Goal: Find specific page/section: Find specific page/section

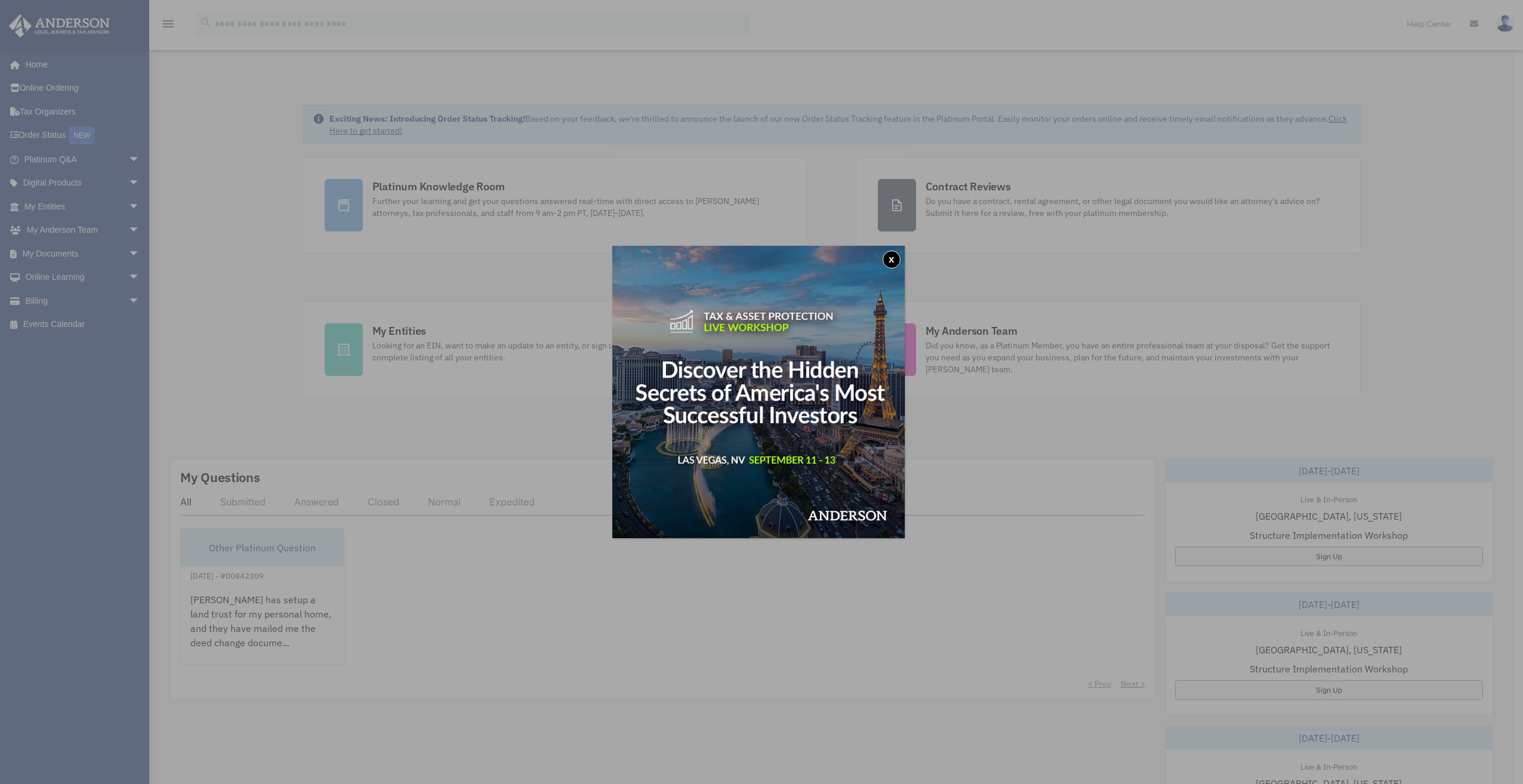
click at [896, 257] on button "x" at bounding box center [891, 259] width 18 height 18
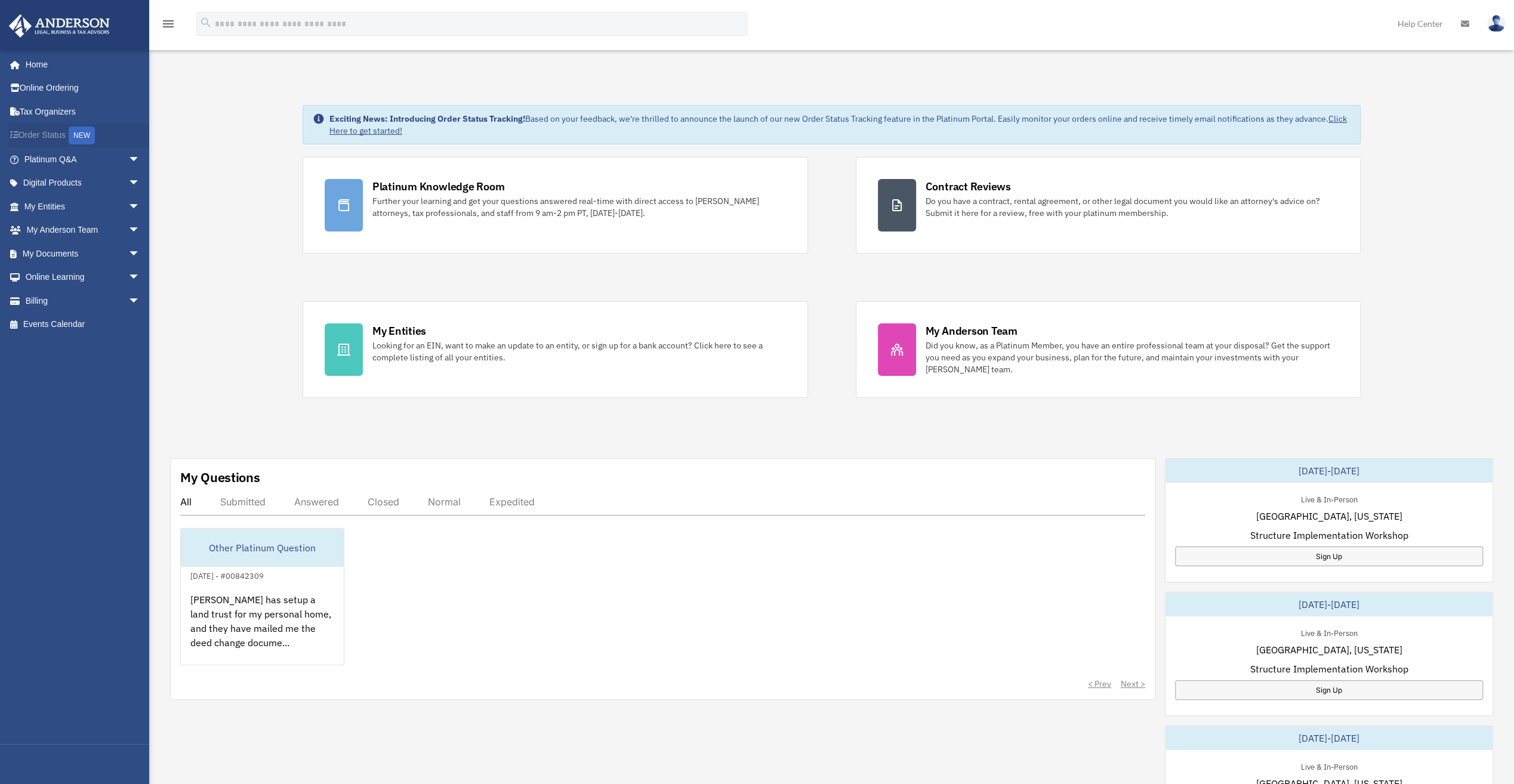
click at [61, 132] on link "Order Status NEW" at bounding box center [83, 135] width 150 height 24
click at [65, 249] on link "My Documents arrow_drop_down" at bounding box center [83, 254] width 150 height 24
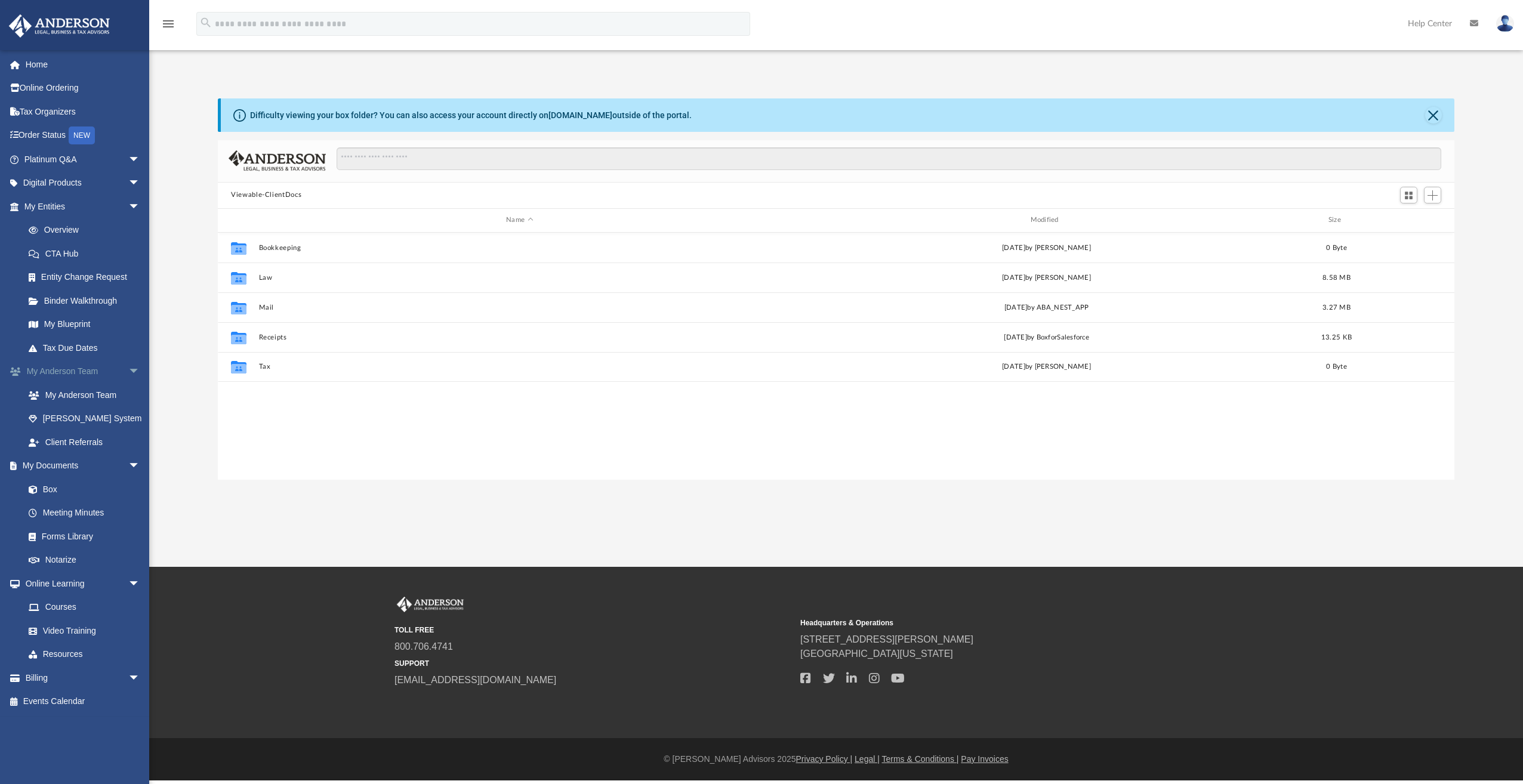
scroll to position [262, 1227]
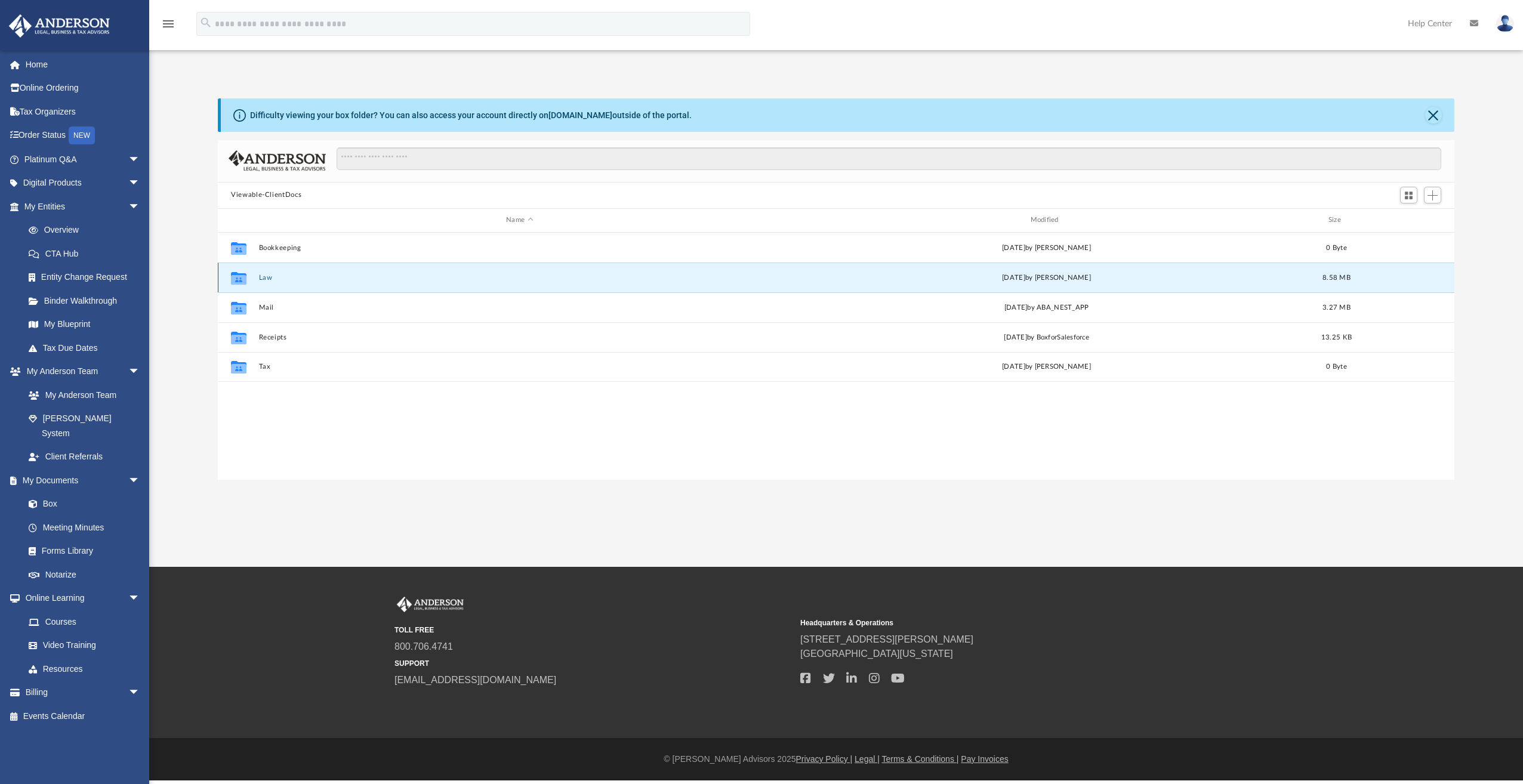
click at [261, 277] on button "Law" at bounding box center [520, 278] width 522 height 8
click at [268, 279] on button "Trusts" at bounding box center [520, 277] width 522 height 8
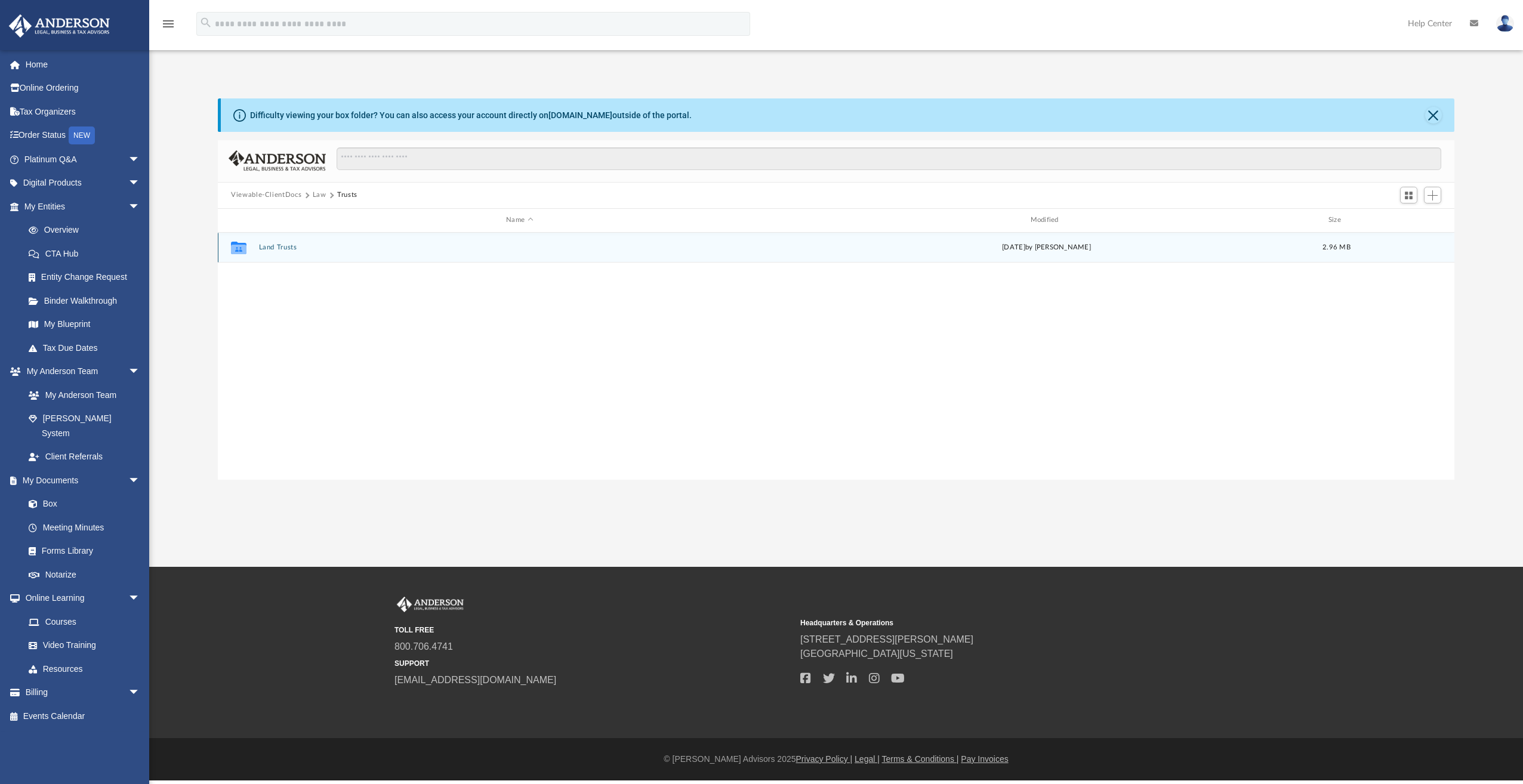
click at [288, 250] on button "Land Trusts" at bounding box center [520, 247] width 522 height 8
